Goal: Information Seeking & Learning: Find specific fact

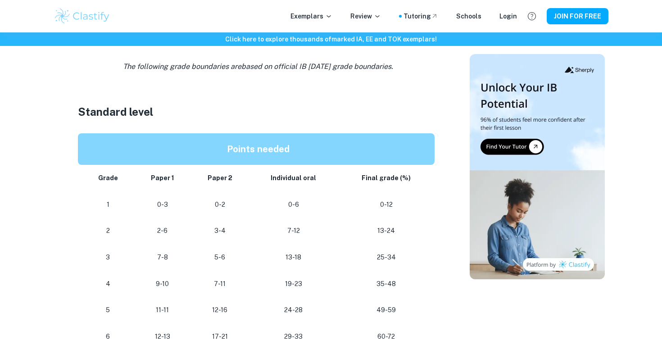
scroll to position [600, 0]
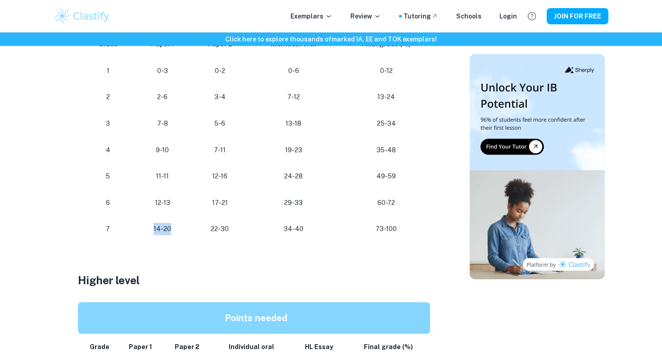
drag, startPoint x: 180, startPoint y: 227, endPoint x: 146, endPoint y: 227, distance: 33.8
click at [146, 227] on p "14-20" at bounding box center [162, 229] width 42 height 12
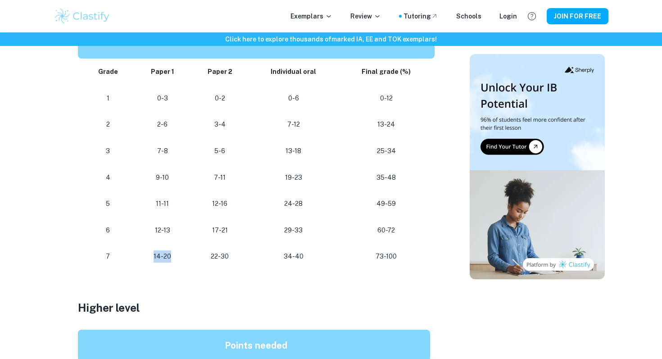
scroll to position [568, 0]
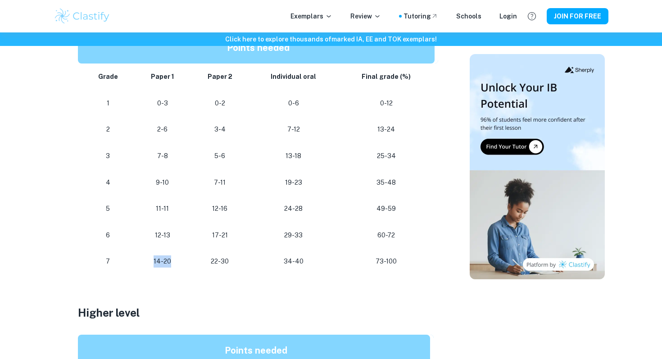
click at [156, 252] on td "14-20" at bounding box center [162, 261] width 56 height 27
click at [154, 268] on td "14-20" at bounding box center [162, 261] width 56 height 27
drag, startPoint x: 154, startPoint y: 263, endPoint x: 175, endPoint y: 263, distance: 21.6
click at [175, 263] on p "14-20" at bounding box center [162, 261] width 42 height 12
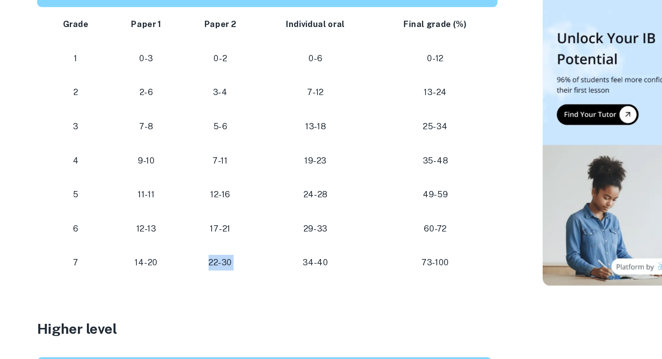
drag, startPoint x: 205, startPoint y: 266, endPoint x: 256, endPoint y: 266, distance: 51.3
click at [256, 266] on tr "[PHONE_NUMBER] [PHONE_NUMBER]" at bounding box center [258, 261] width 360 height 27
click at [256, 266] on td "34-40" at bounding box center [293, 261] width 89 height 27
drag, startPoint x: 238, startPoint y: 194, endPoint x: 214, endPoint y: 194, distance: 23.4
click at [214, 194] on td "7-11" at bounding box center [220, 182] width 59 height 27
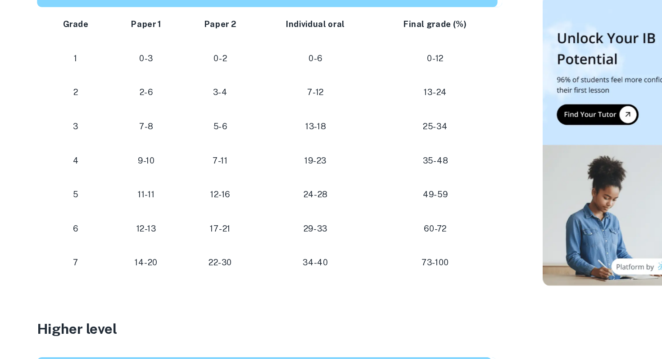
click at [208, 209] on p "12-16" at bounding box center [220, 209] width 44 height 12
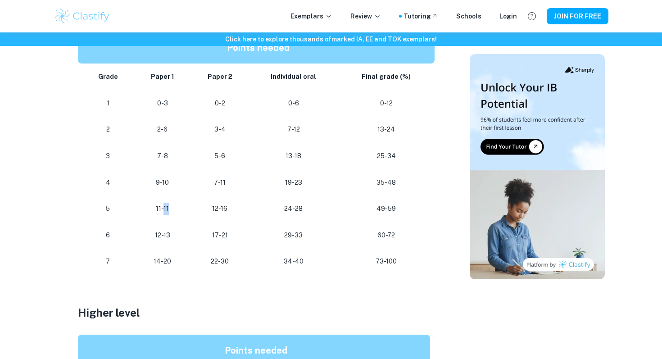
drag, startPoint x: 177, startPoint y: 209, endPoint x: 164, endPoint y: 209, distance: 12.6
click at [164, 209] on p "11-11" at bounding box center [162, 209] width 42 height 12
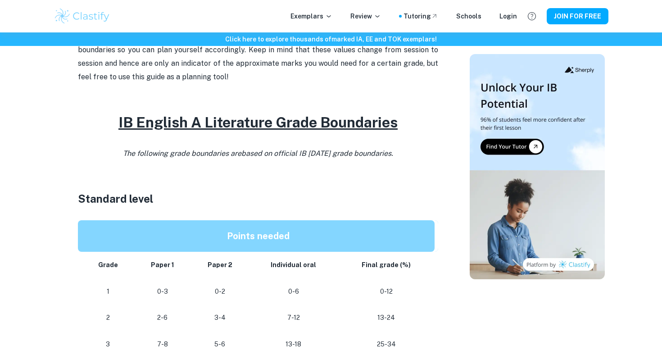
scroll to position [378, 0]
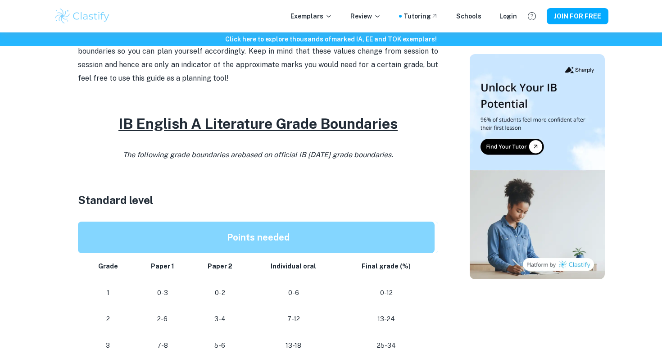
drag, startPoint x: 114, startPoint y: 157, endPoint x: 402, endPoint y: 158, distance: 287.4
click at [402, 158] on p "The following grade boundaries are based on official IB [DATE] grade boundaries." at bounding box center [258, 155] width 360 height 14
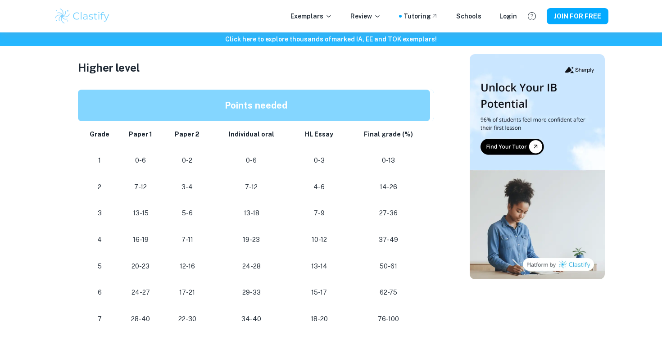
scroll to position [829, 0]
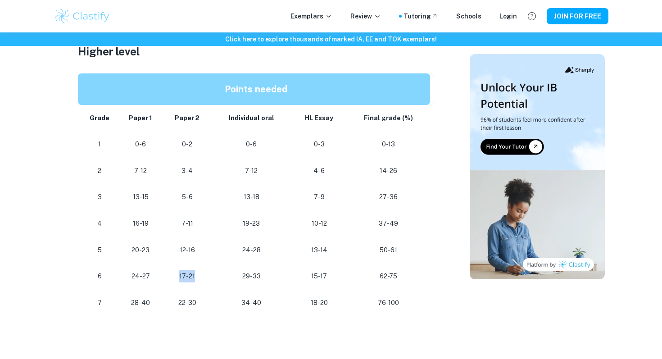
drag, startPoint x: 131, startPoint y: 282, endPoint x: 166, endPoint y: 282, distance: 35.1
click at [166, 282] on tr "[PHONE_NUMBER] [PHONE_NUMBER] 62-75" at bounding box center [256, 276] width 356 height 27
click at [166, 282] on td "17-21" at bounding box center [186, 276] width 47 height 27
drag, startPoint x: 127, startPoint y: 312, endPoint x: 152, endPoint y: 312, distance: 24.8
click at [152, 312] on td "28-40" at bounding box center [141, 303] width 46 height 27
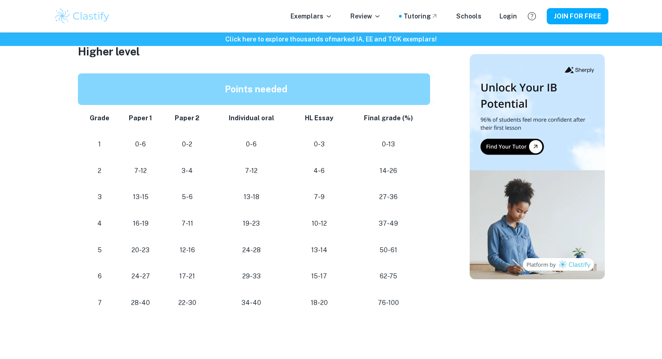
click at [152, 312] on td "28-40" at bounding box center [141, 303] width 46 height 27
drag, startPoint x: 175, startPoint y: 309, endPoint x: 203, endPoint y: 309, distance: 27.9
click at [203, 309] on td "22-30" at bounding box center [186, 303] width 47 height 27
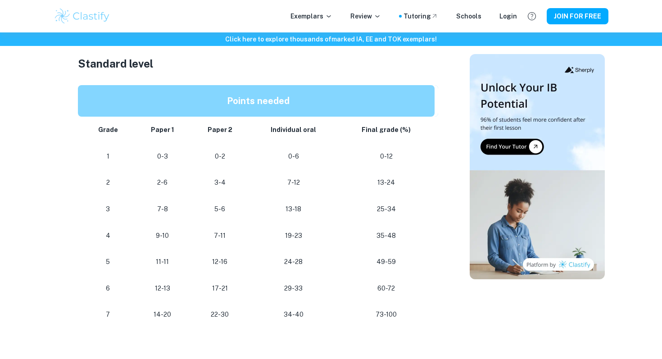
scroll to position [514, 0]
drag, startPoint x: 153, startPoint y: 317, endPoint x: 170, endPoint y: 317, distance: 17.6
click at [170, 317] on p "14-20" at bounding box center [162, 315] width 42 height 12
drag, startPoint x: 207, startPoint y: 320, endPoint x: 253, endPoint y: 320, distance: 45.9
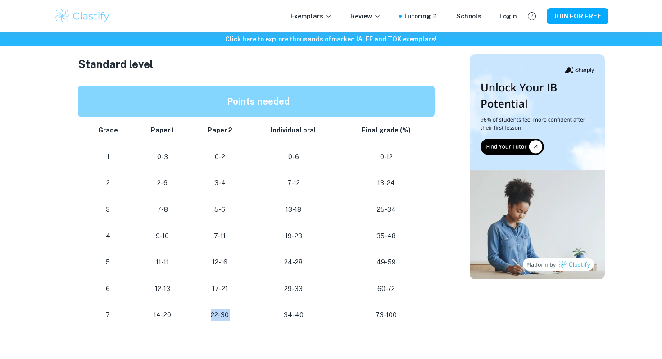
click at [253, 320] on tr "[PHONE_NUMBER] [PHONE_NUMBER]" at bounding box center [258, 315] width 360 height 27
click at [253, 320] on td "34-40" at bounding box center [293, 315] width 89 height 27
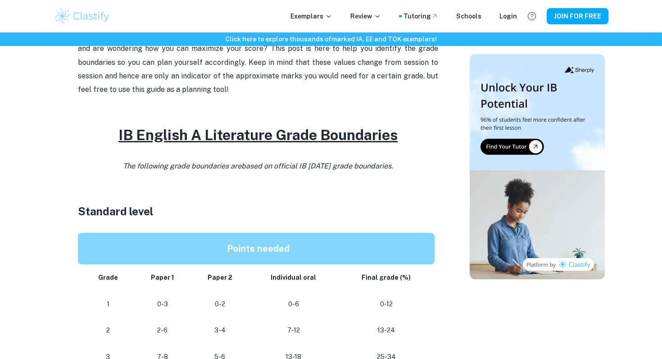
scroll to position [336, 0]
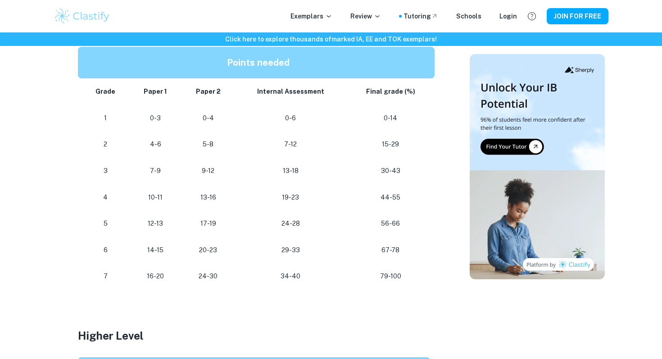
scroll to position [530, 0]
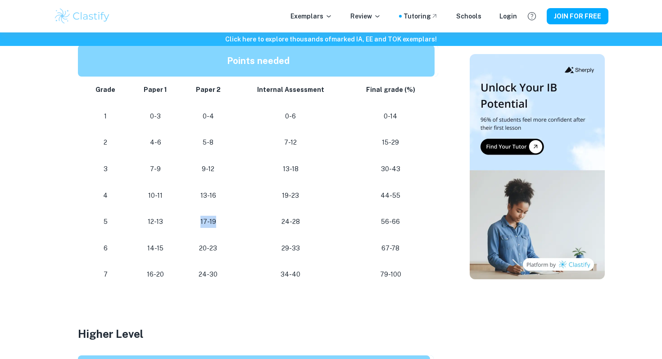
drag, startPoint x: 200, startPoint y: 224, endPoint x: 228, endPoint y: 223, distance: 27.5
click at [227, 223] on p "17-19" at bounding box center [208, 222] width 39 height 12
click at [228, 223] on p "17-19" at bounding box center [208, 222] width 39 height 12
drag, startPoint x: 220, startPoint y: 248, endPoint x: 201, endPoint y: 248, distance: 19.4
click at [201, 248] on p "20-23" at bounding box center [208, 248] width 39 height 12
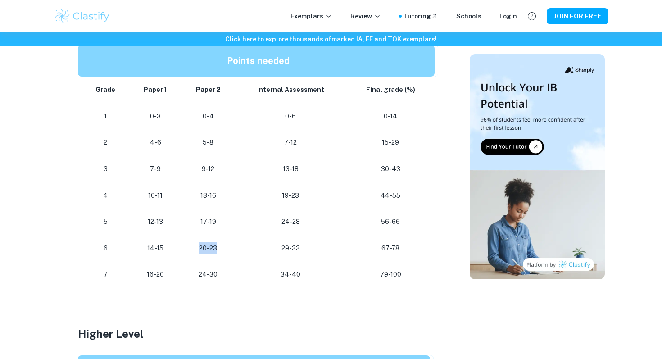
click at [201, 248] on p "20-23" at bounding box center [208, 248] width 39 height 12
drag, startPoint x: 199, startPoint y: 271, endPoint x: 227, endPoint y: 268, distance: 27.6
click at [220, 270] on p "24-30" at bounding box center [208, 274] width 39 height 12
click at [227, 268] on p "24-30" at bounding box center [208, 274] width 39 height 12
